Goal: Communication & Community: Answer question/provide support

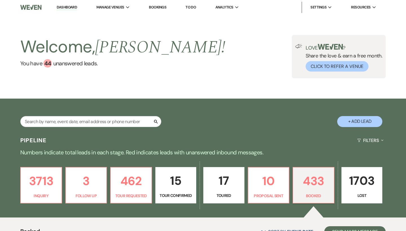
scroll to position [189, 0]
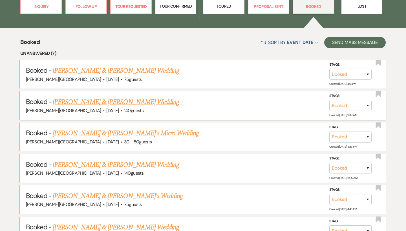
click at [170, 104] on link "[PERSON_NAME] & [PERSON_NAME] Wedding" at bounding box center [116, 102] width 126 height 10
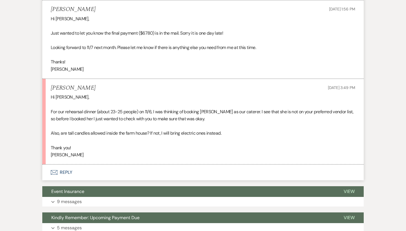
scroll to position [319, 0]
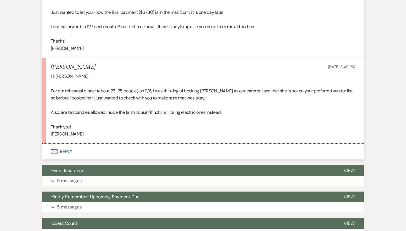
click at [67, 146] on button "Envelope Reply" at bounding box center [202, 152] width 321 height 16
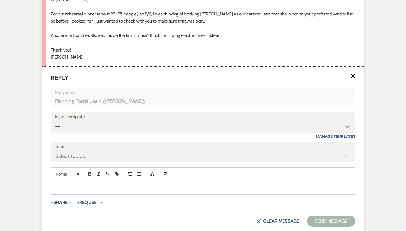
scroll to position [400, 0]
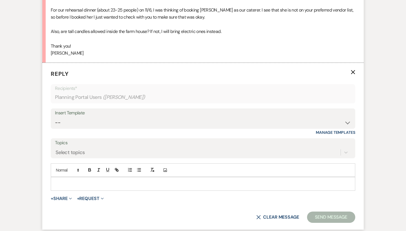
click at [55, 181] on p at bounding box center [202, 184] width 295 height 6
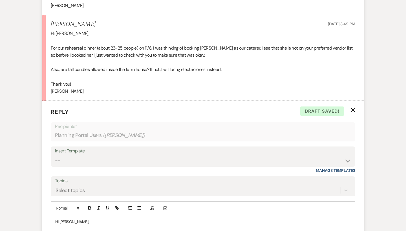
scroll to position [410, 0]
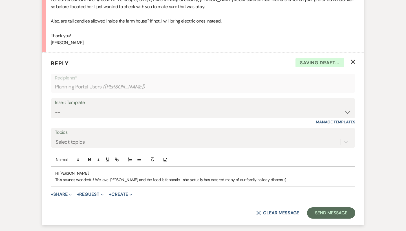
click at [271, 177] on p "This sounds wonderful! We love [PERSON_NAME] and the food is fantastic- she act…" at bounding box center [202, 180] width 295 height 6
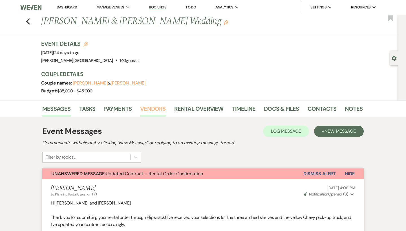
scroll to position [0, 0]
click at [150, 109] on link "Vendors" at bounding box center [152, 110] width 25 height 12
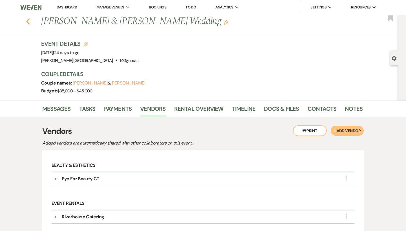
click at [28, 23] on use "button" at bounding box center [28, 21] width 4 height 6
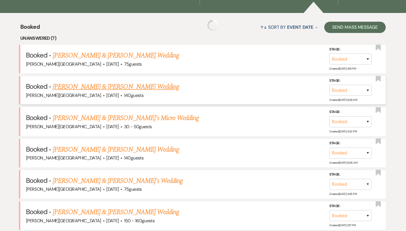
scroll to position [220, 0]
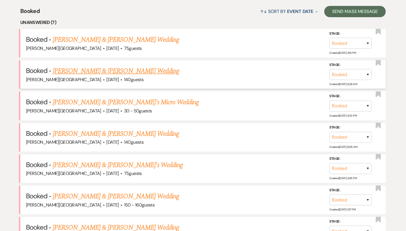
click at [109, 72] on link "[PERSON_NAME] & [PERSON_NAME] Wedding" at bounding box center [116, 71] width 126 height 10
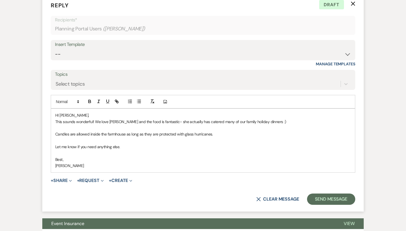
scroll to position [469, 0]
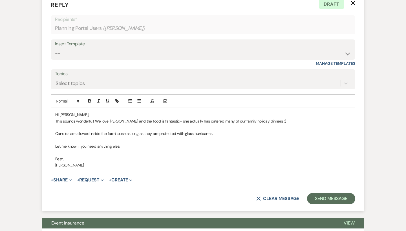
click at [109, 118] on p "This sounds wonderful! We love [PERSON_NAME] and the food is fantastic- she act…" at bounding box center [202, 121] width 295 height 6
click at [320, 193] on button "Send Message" at bounding box center [331, 198] width 48 height 11
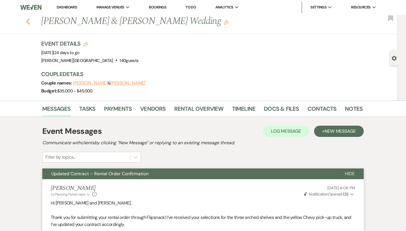
scroll to position [0, 0]
click at [28, 21] on use "button" at bounding box center [28, 21] width 4 height 6
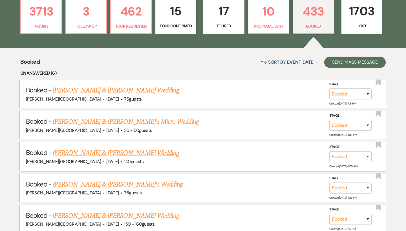
scroll to position [163, 0]
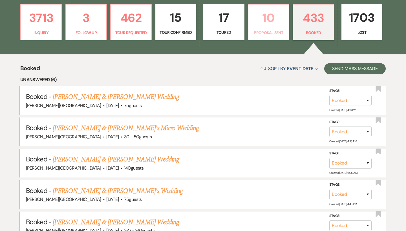
click at [266, 30] on p "Proposal Sent" at bounding box center [269, 33] width 34 height 6
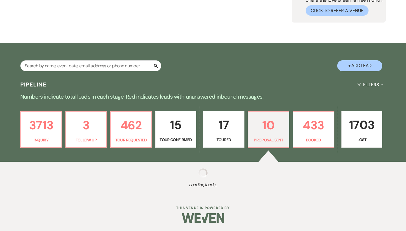
select select "6"
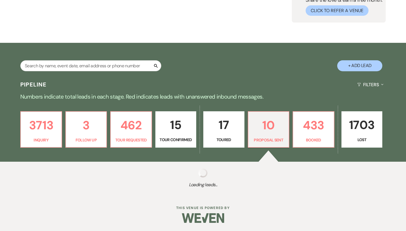
select select "6"
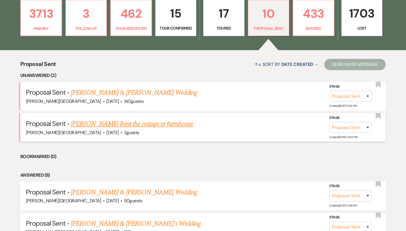
scroll to position [174, 0]
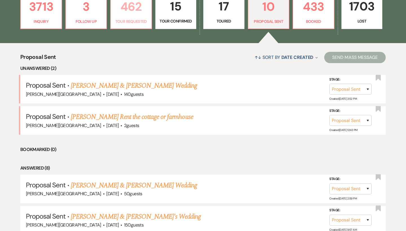
click at [132, 27] on link "462 Tour Requested" at bounding box center [131, 11] width 42 height 37
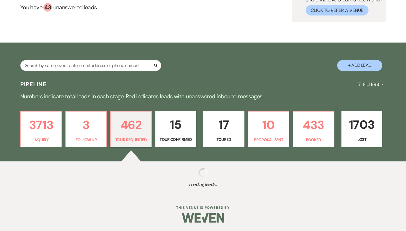
scroll to position [56, 0]
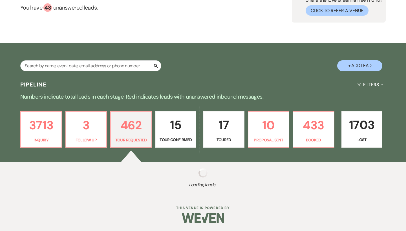
select select "2"
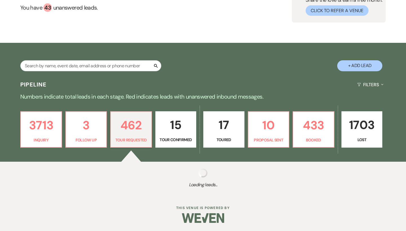
select select "2"
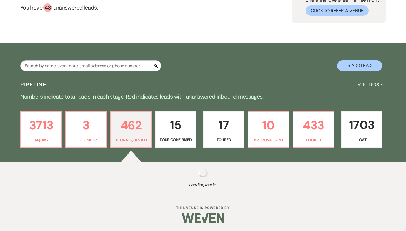
select select "2"
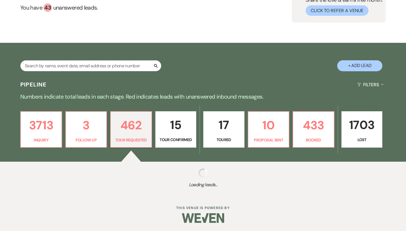
select select "2"
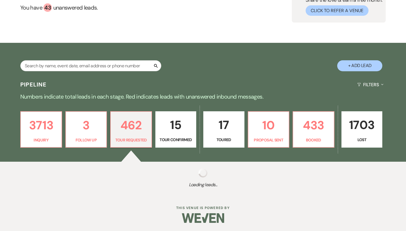
select select "2"
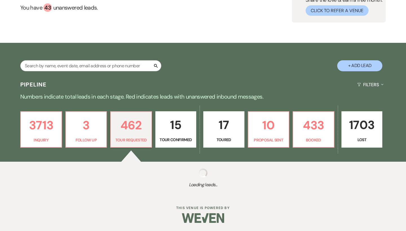
select select "2"
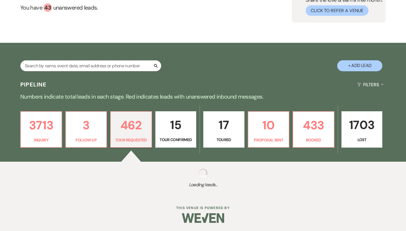
select select "2"
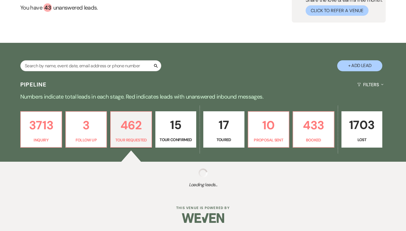
select select "2"
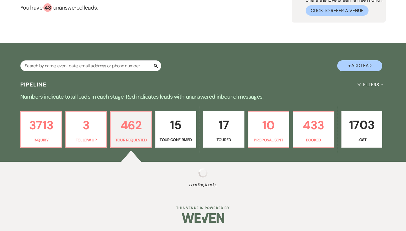
select select "2"
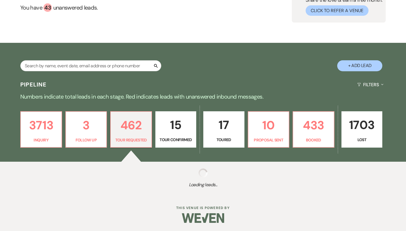
select select "2"
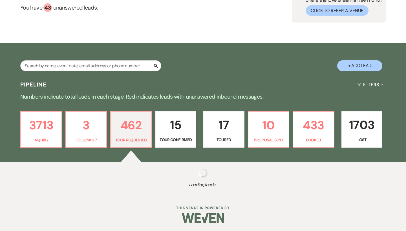
select select "2"
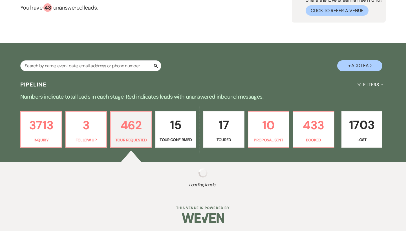
select select "2"
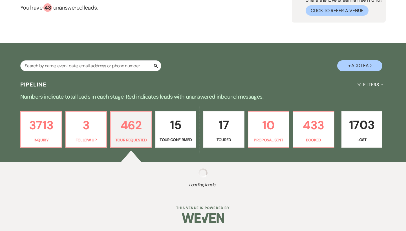
select select "2"
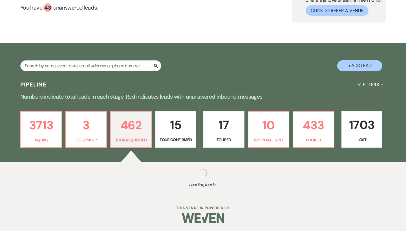
select select "2"
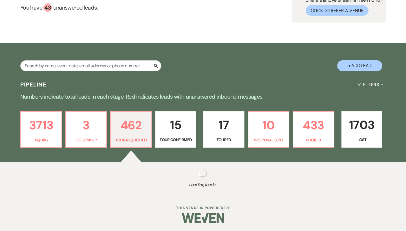
select select "2"
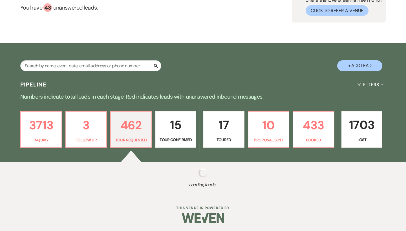
select select "2"
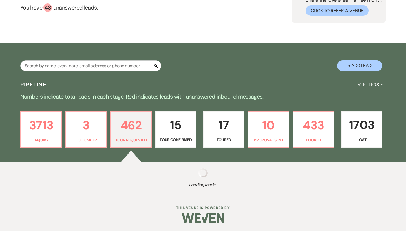
select select "2"
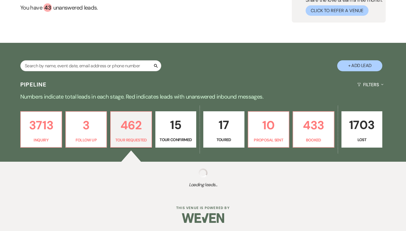
select select "2"
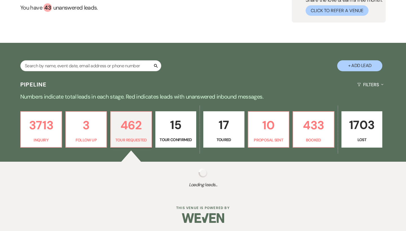
select select "2"
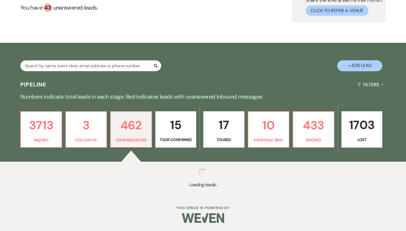
select select "2"
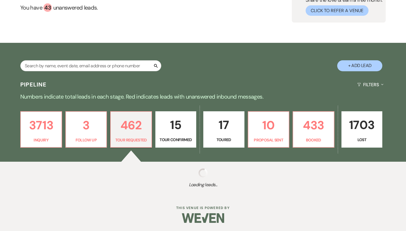
select select "2"
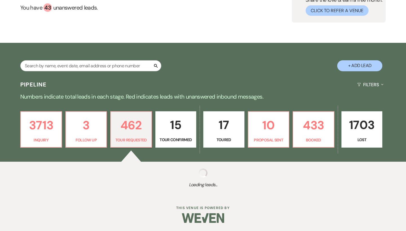
select select "2"
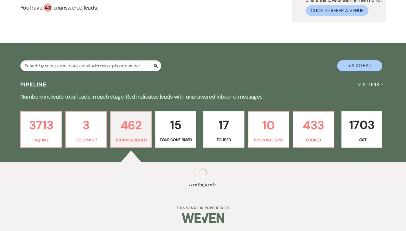
select select "2"
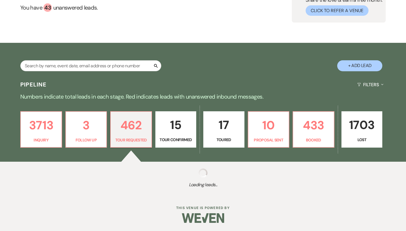
select select "2"
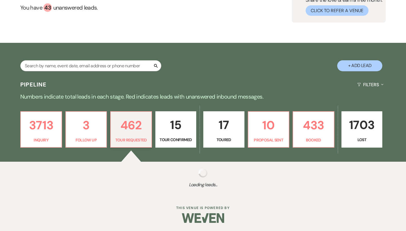
select select "2"
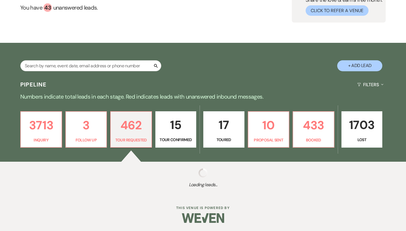
select select "2"
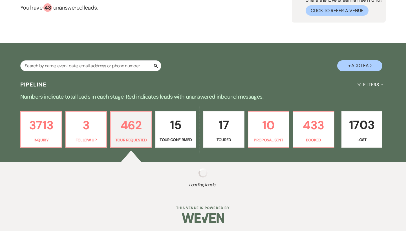
select select "2"
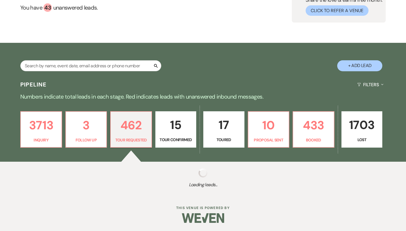
select select "2"
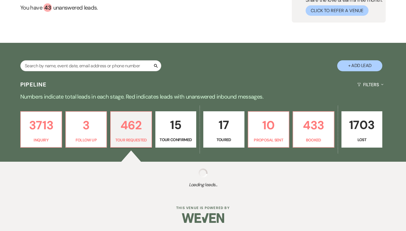
select select "2"
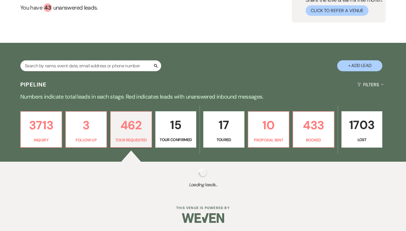
select select "2"
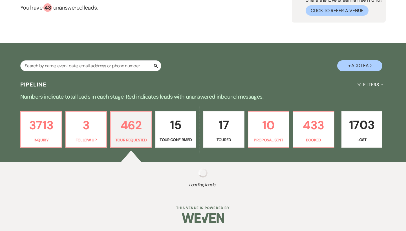
select select "2"
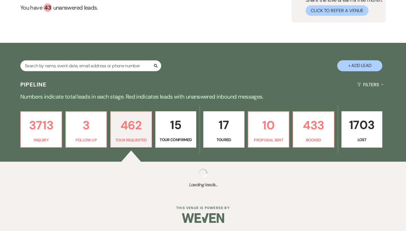
select select "2"
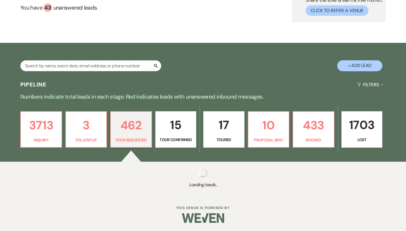
select select "2"
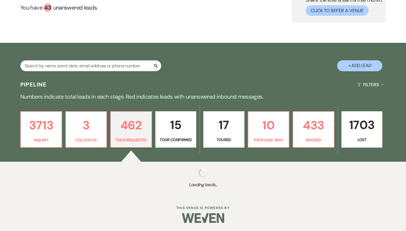
select select "2"
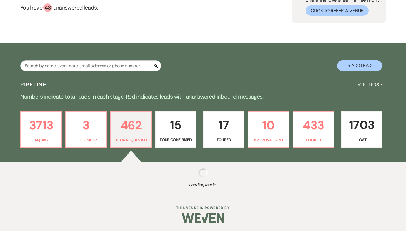
select select "2"
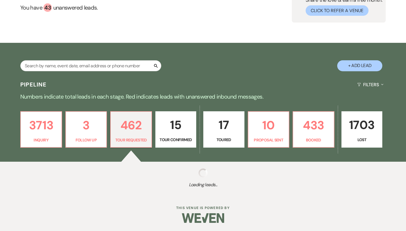
select select "2"
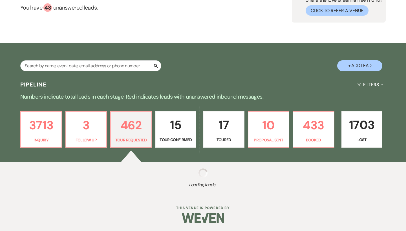
select select "2"
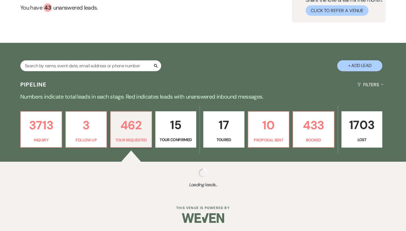
select select "2"
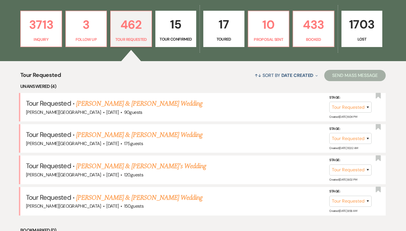
scroll to position [159, 0]
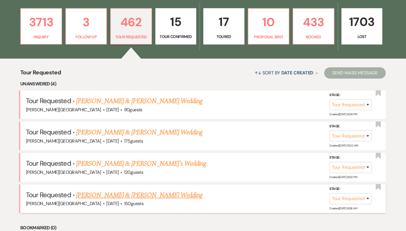
click at [151, 193] on link "[PERSON_NAME] & [PERSON_NAME] Wedding" at bounding box center [139, 195] width 126 height 10
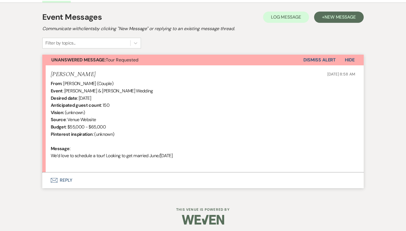
scroll to position [155, 0]
click at [70, 179] on button "Envelope Reply" at bounding box center [202, 181] width 321 height 16
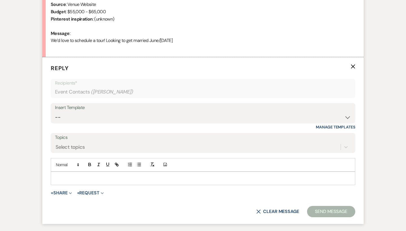
scroll to position [293, 0]
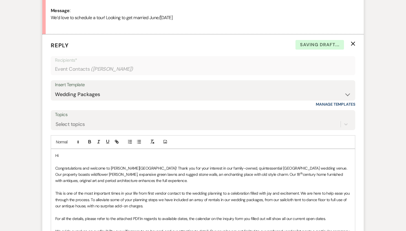
click at [69, 153] on p "Hi" at bounding box center [202, 156] width 295 height 6
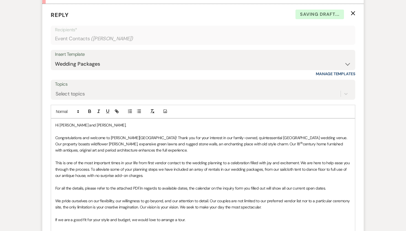
scroll to position [410, 0]
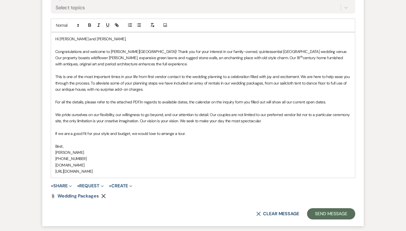
click at [194, 131] on p "If we are a good fit for your style and budget, we would love to arrange a tour." at bounding box center [202, 134] width 295 height 6
drag, startPoint x: 137, startPoint y: 136, endPoint x: 51, endPoint y: 136, distance: 86.0
click at [51, 136] on div "Hi [PERSON_NAME] and [PERSON_NAME], Congratulations and welcome to [PERSON_NAME…" at bounding box center [203, 105] width 304 height 146
drag, startPoint x: 320, startPoint y: 130, endPoint x: 298, endPoint y: 128, distance: 22.1
click at [298, 131] on p "If we are a good fit for your style and budget, we would love to arrange a tour…" at bounding box center [202, 134] width 295 height 6
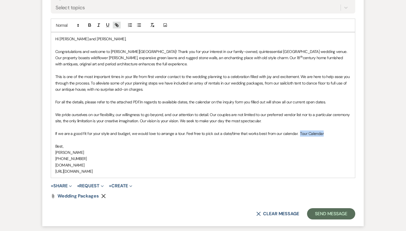
click at [117, 23] on icon "button" at bounding box center [116, 25] width 5 height 5
paste input "[URL][DOMAIN_NAME]"
click at [299, 156] on p "[PHONE_NUMBER]" at bounding box center [202, 159] width 295 height 6
click at [325, 208] on button "Send Message" at bounding box center [331, 213] width 48 height 11
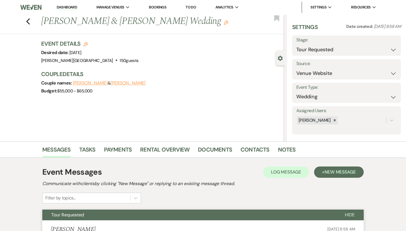
scroll to position [0, 0]
click at [28, 21] on icon "Previous" at bounding box center [28, 21] width 4 height 7
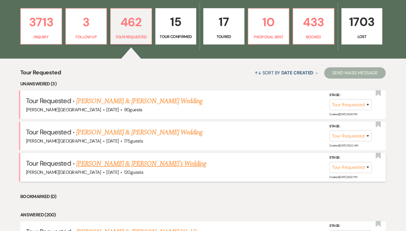
click at [132, 162] on link "[PERSON_NAME] & [PERSON_NAME]'s Wedding" at bounding box center [141, 164] width 130 height 10
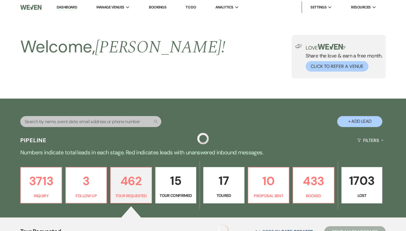
scroll to position [159, 0]
